Goal: Information Seeking & Learning: Learn about a topic

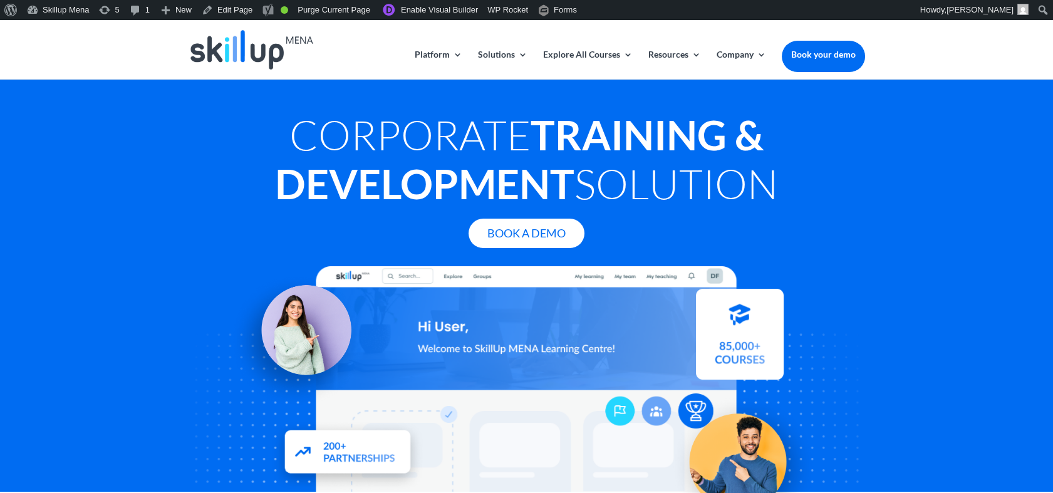
click at [509, 118] on h1 "Corporate Training & Development Solution" at bounding box center [527, 162] width 677 height 104
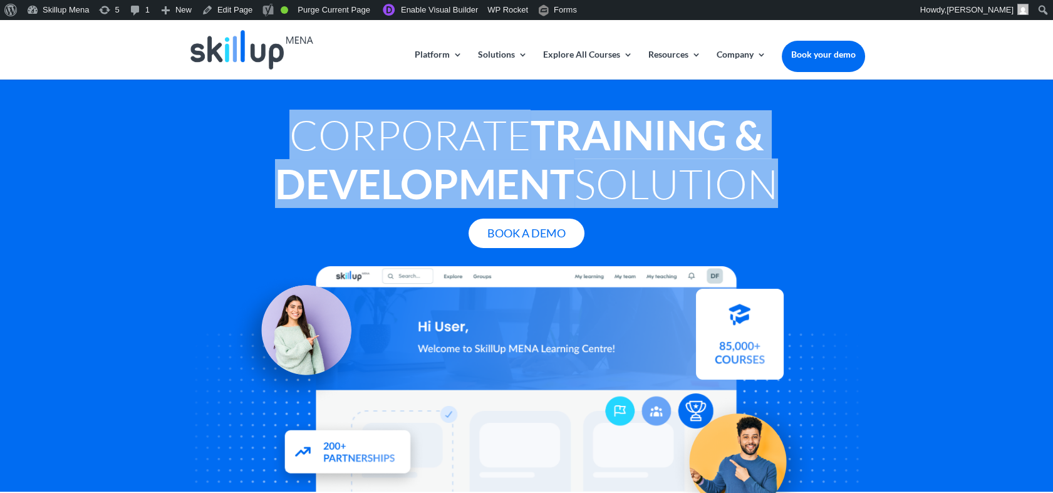
drag, startPoint x: 509, startPoint y: 118, endPoint x: 534, endPoint y: 170, distance: 57.7
click at [534, 170] on h1 "Corporate Training & Development Solution" at bounding box center [527, 162] width 677 height 104
copy div "Corporate Training & Development Solution"
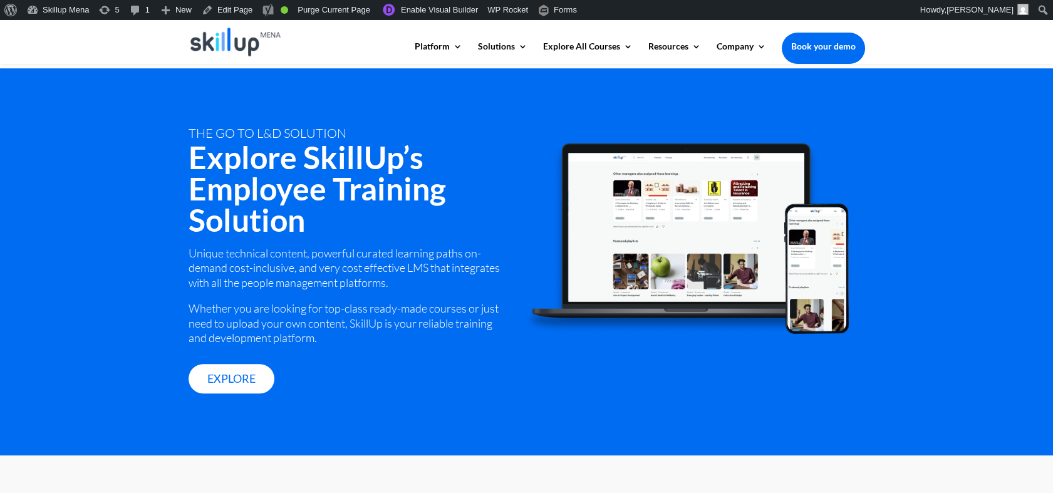
scroll to position [1600, 0]
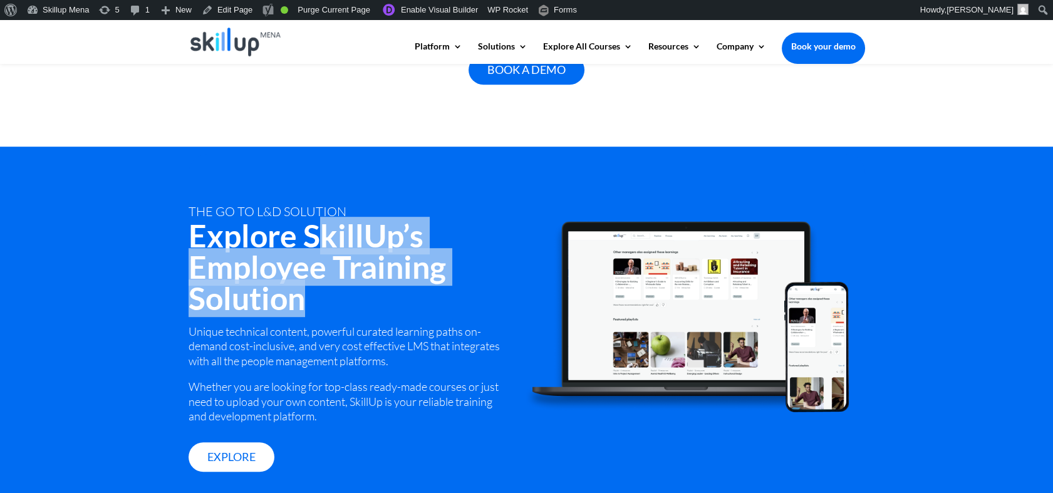
drag, startPoint x: 311, startPoint y: 242, endPoint x: 460, endPoint y: 305, distance: 161.1
click at [460, 305] on h2 "Explore SkillUp’s Employee Training Solution" at bounding box center [348, 270] width 319 height 100
click at [261, 262] on h2 "Explore SkillUp’s Employee Training Solution" at bounding box center [348, 270] width 319 height 100
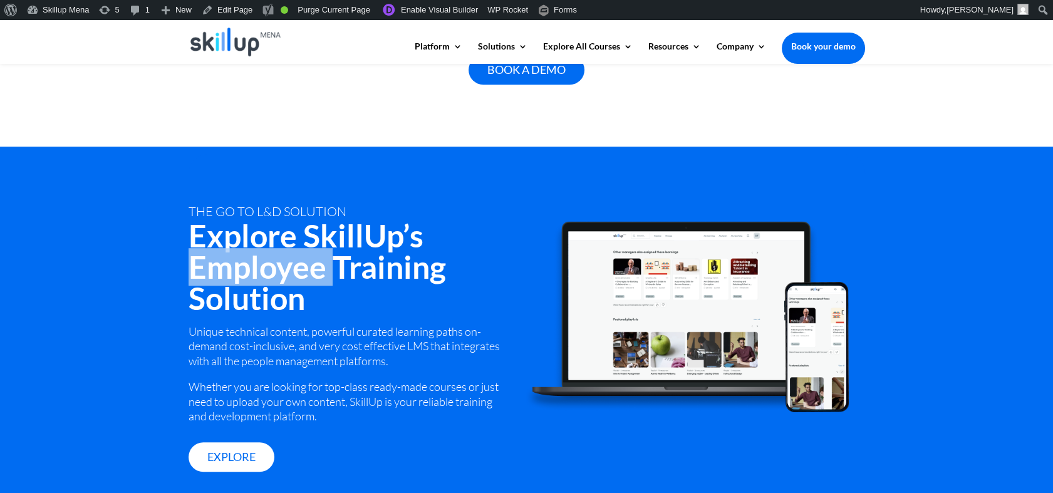
click at [261, 262] on h2 "Explore SkillUp’s Employee Training Solution" at bounding box center [348, 270] width 319 height 100
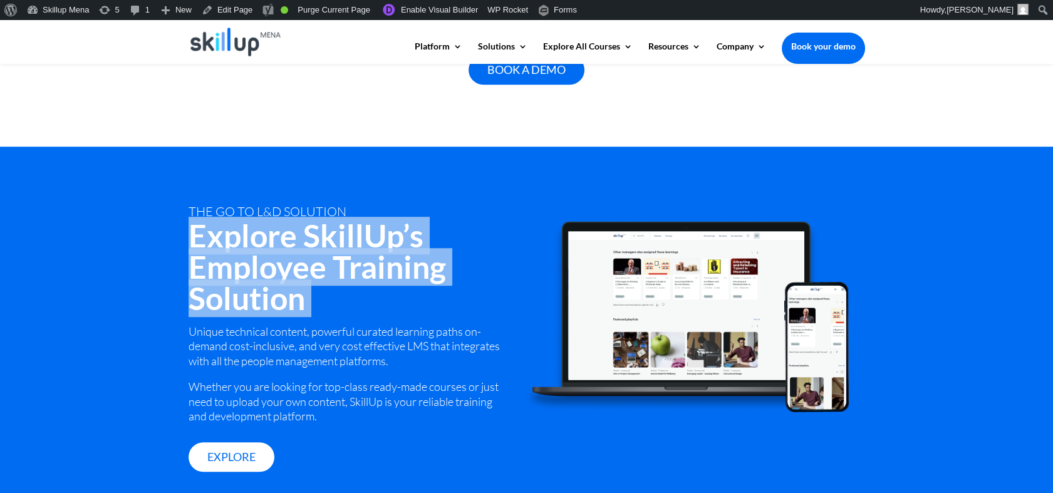
drag, startPoint x: 261, startPoint y: 262, endPoint x: 279, endPoint y: 294, distance: 36.8
click at [279, 294] on h2 "Explore SkillUp’s Employee Training Solution" at bounding box center [348, 270] width 319 height 100
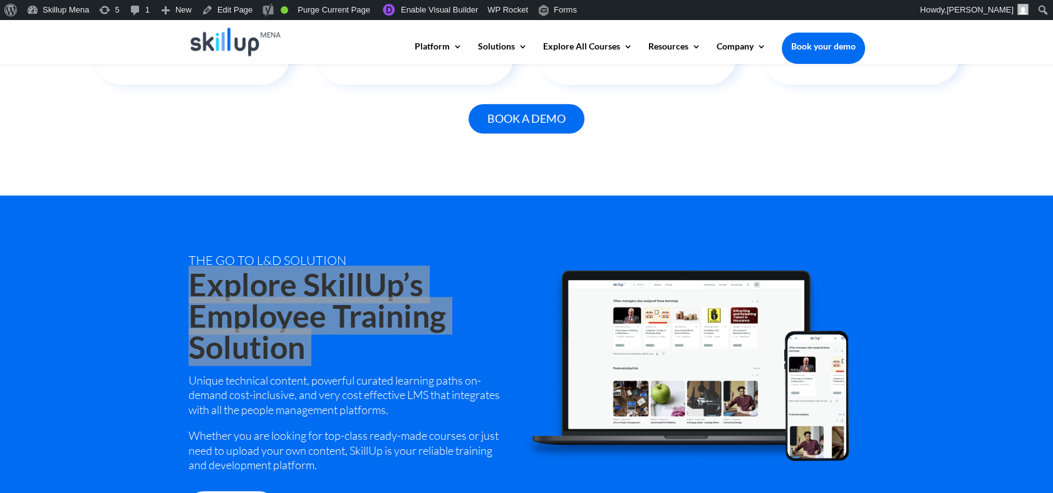
scroll to position [1392, 0]
